Goal: Consume media (video, audio)

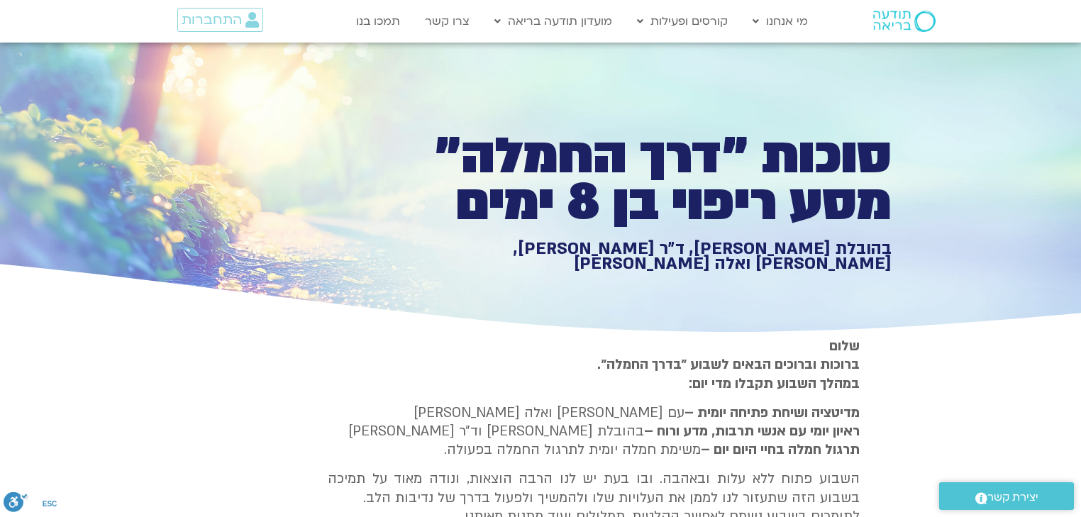
type input "4215.986865"
type input "3320.68"
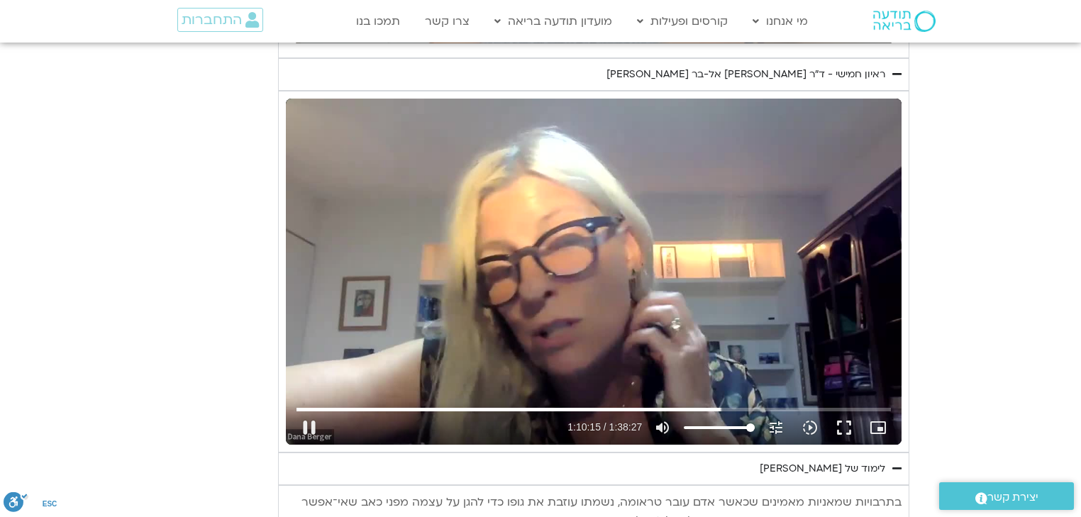
type input "4216.144117"
type input "3320.68"
type input "4216.159131"
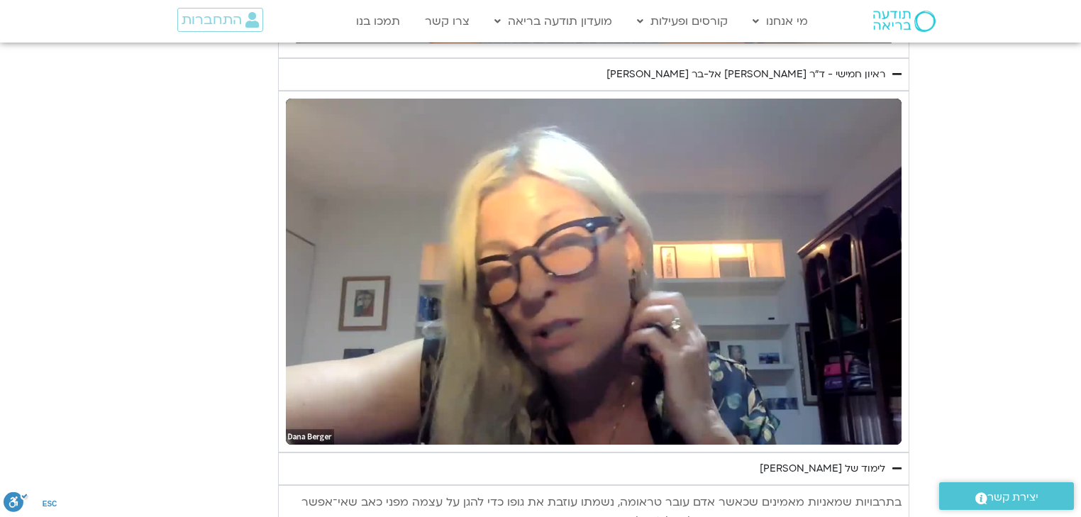
type input "3320.68"
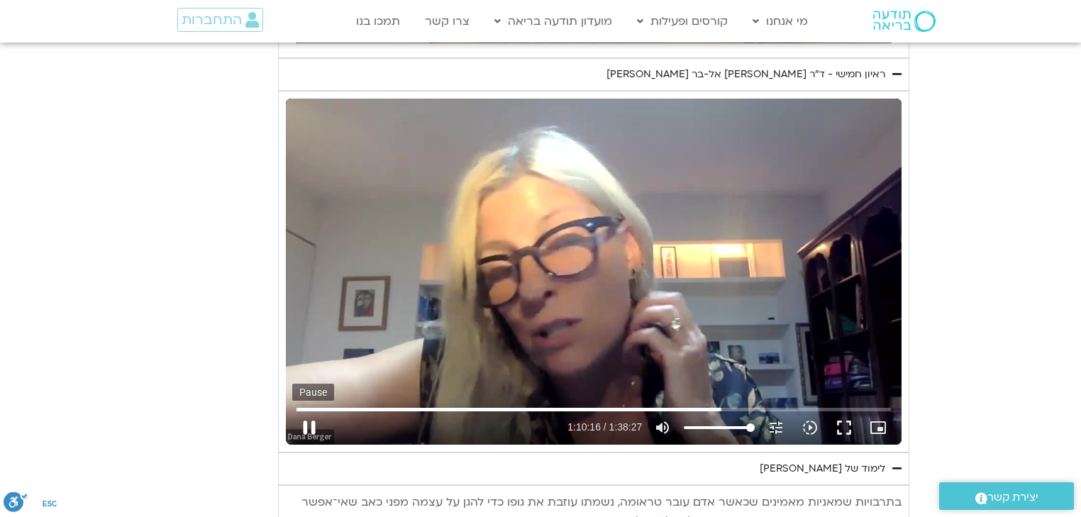
type input "4216.531271"
type input "3320.68"
type input "4216.6839"
type input "3320.68"
type input "4216.792662"
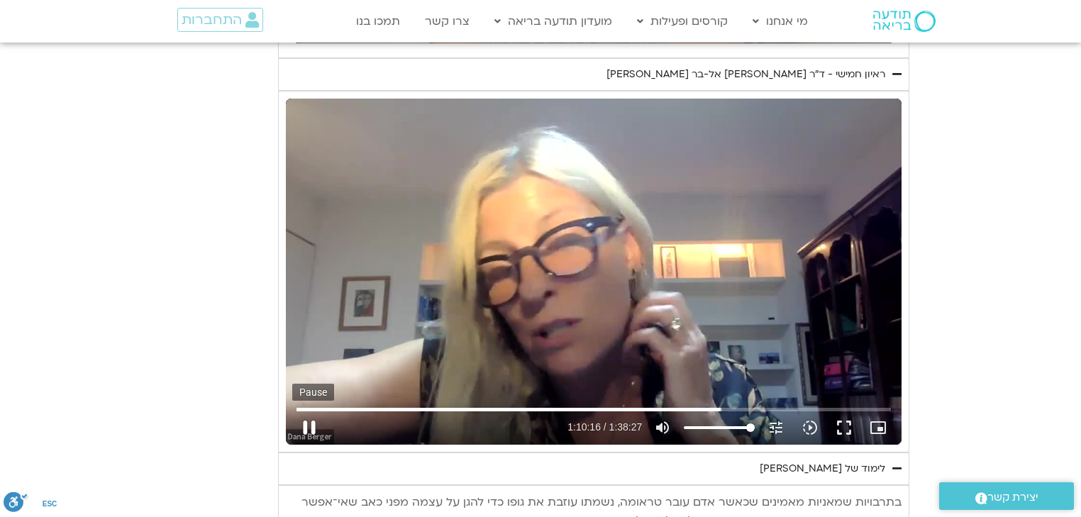
type input "3320.68"
type input "4216.923893"
type input "3320.68"
type input "4217.056027"
type input "3320.68"
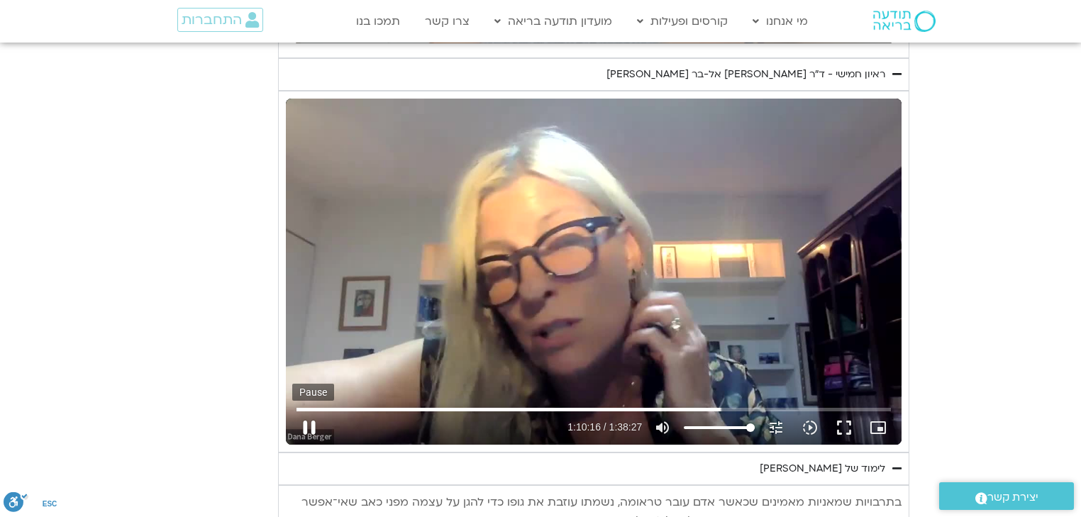
type input "4217.187967"
type input "3320.68"
click at [306, 423] on button "pause" at bounding box center [309, 428] width 34 height 34
type input "4217.21828"
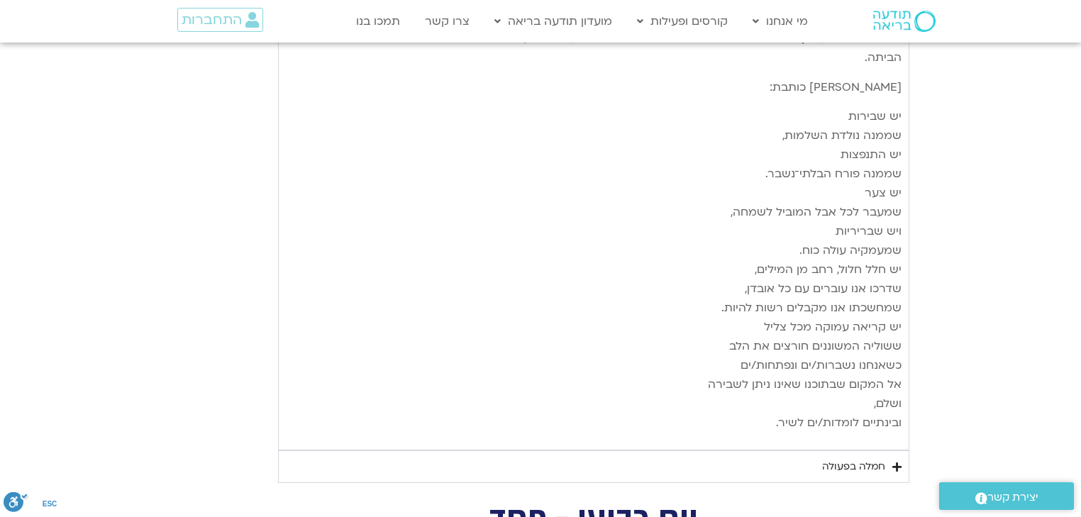
scroll to position [4295, 0]
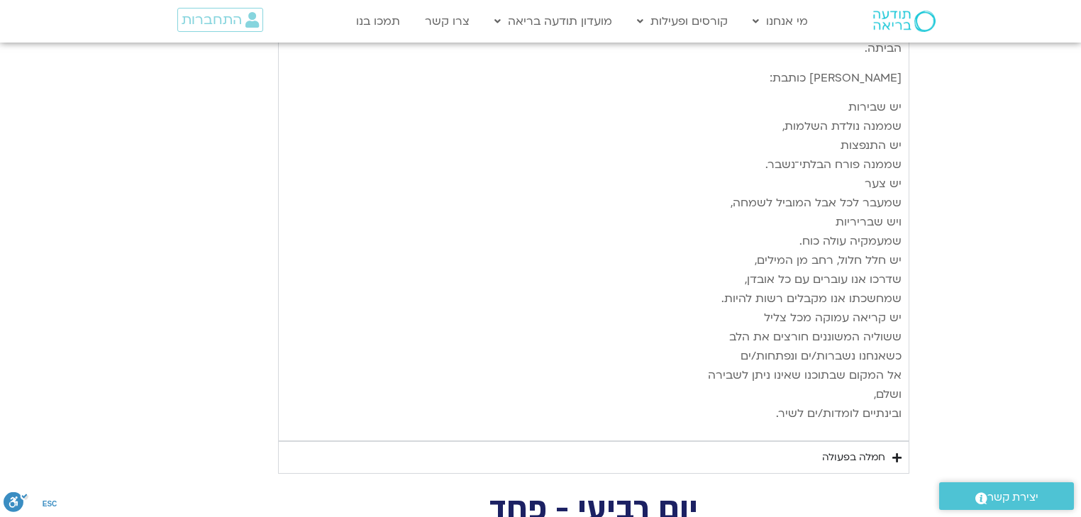
click at [874, 449] on div "חמלה בפעולה" at bounding box center [853, 457] width 63 height 17
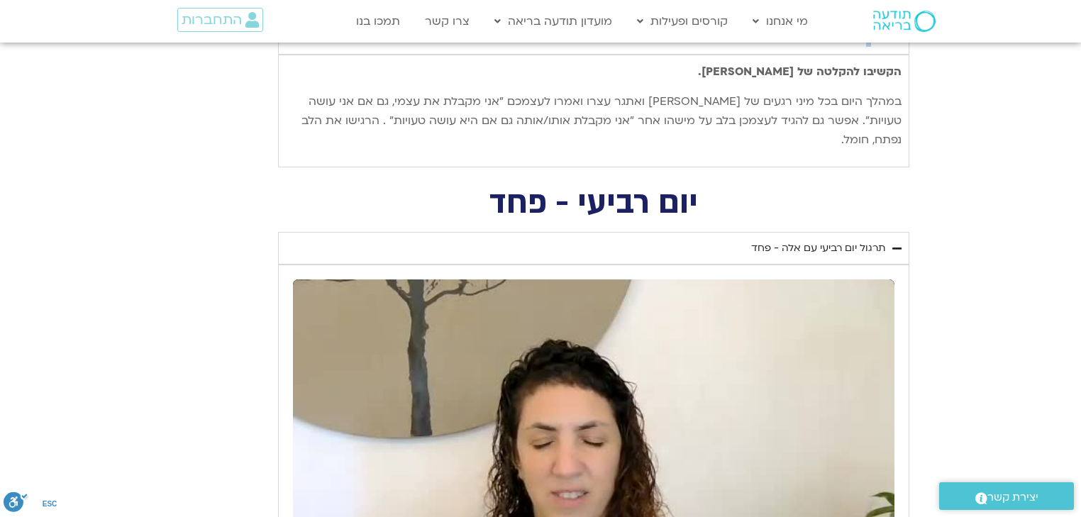
scroll to position [4749, 0]
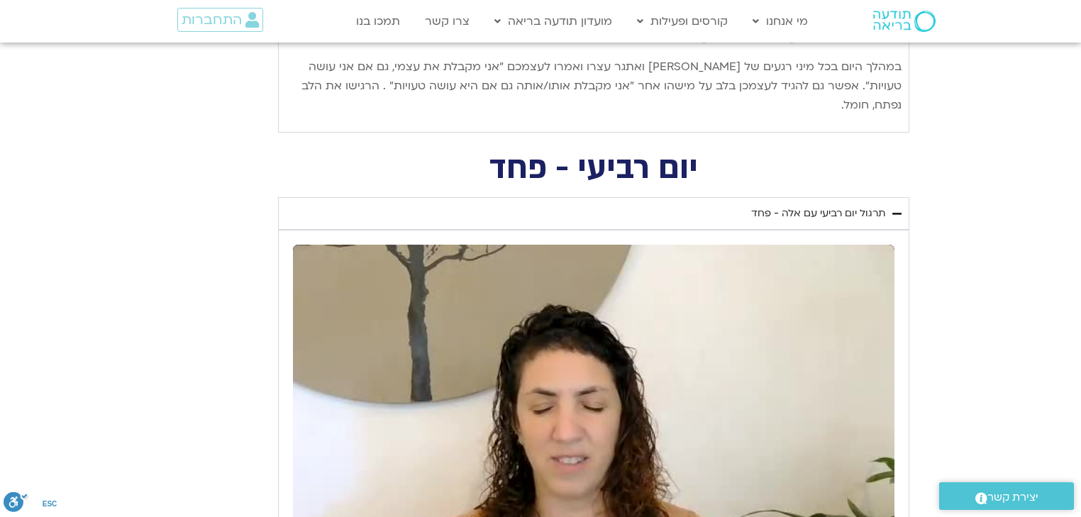
type input "3320.68"
